Goal: Check status: Check status

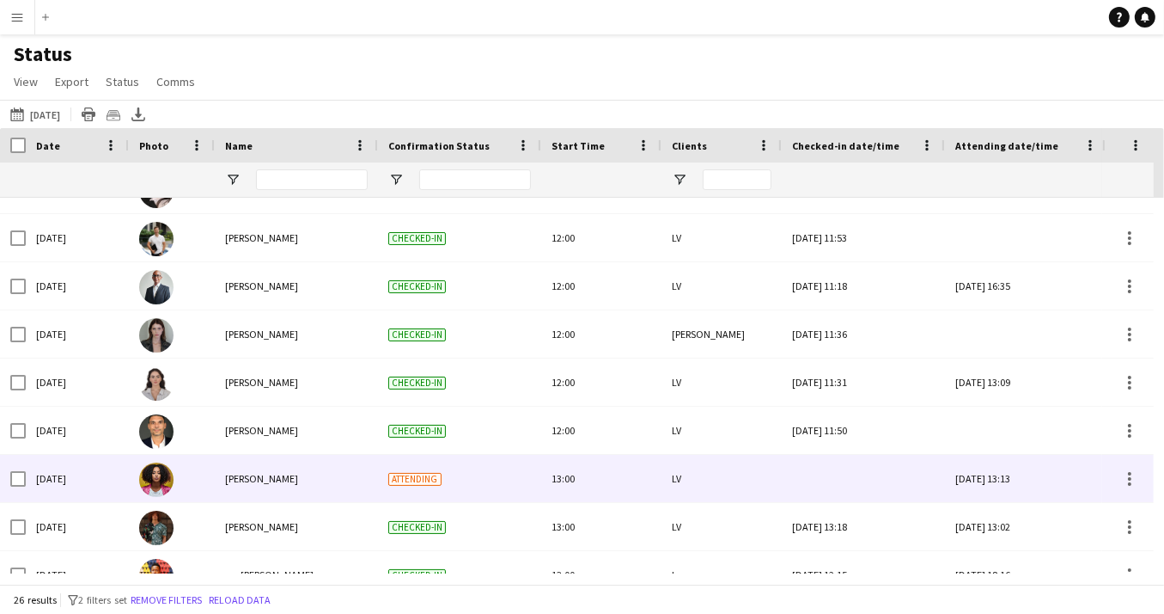
scroll to position [325, 0]
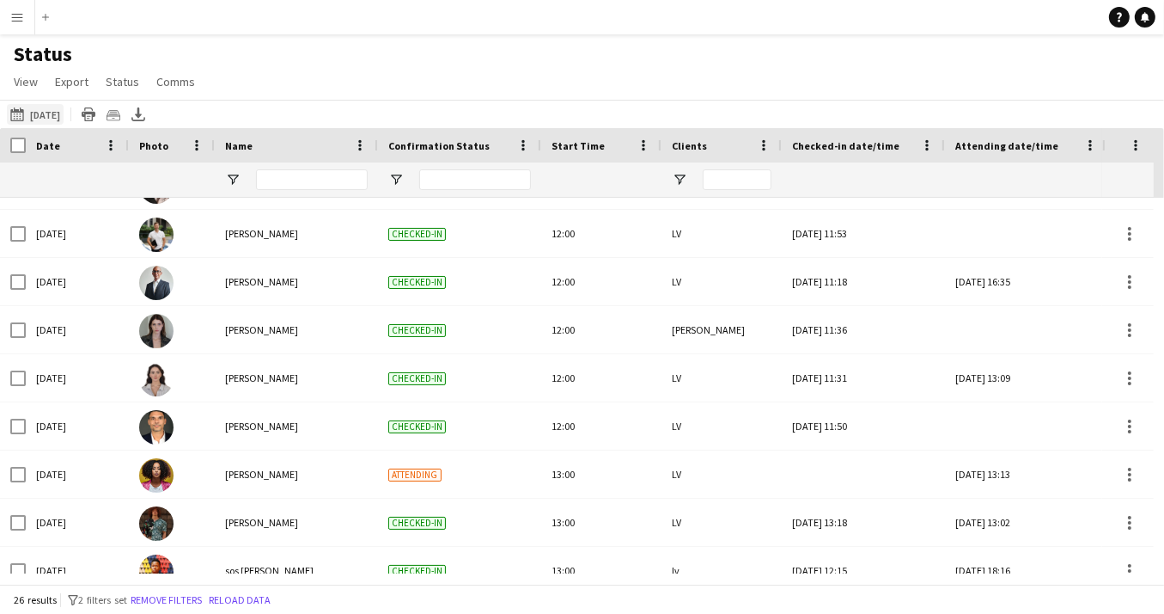
click at [17, 108] on app-icon "[DATE] to [DATE]" at bounding box center [20, 114] width 20 height 14
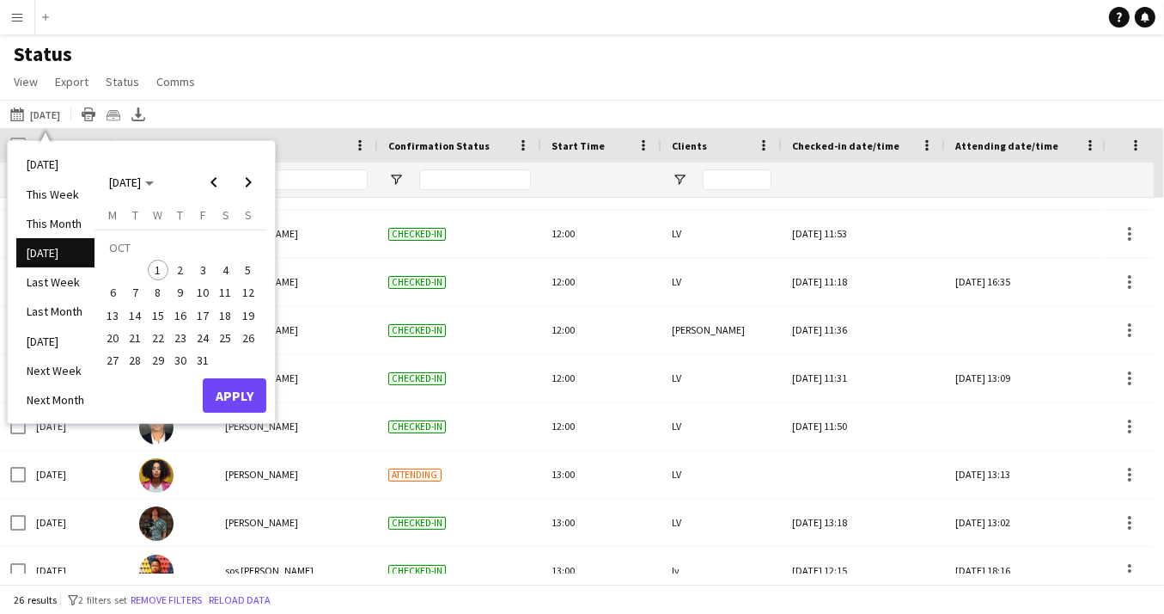
click at [159, 270] on span "1" at bounding box center [158, 270] width 21 height 21
click at [249, 398] on button "Apply" at bounding box center [235, 395] width 64 height 34
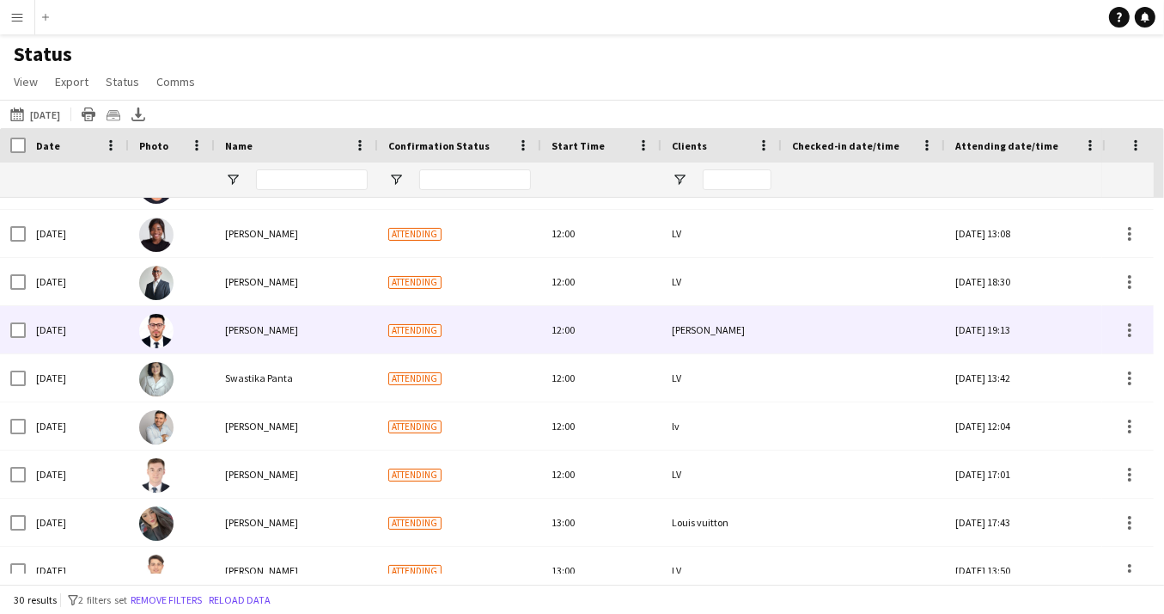
scroll to position [0, 0]
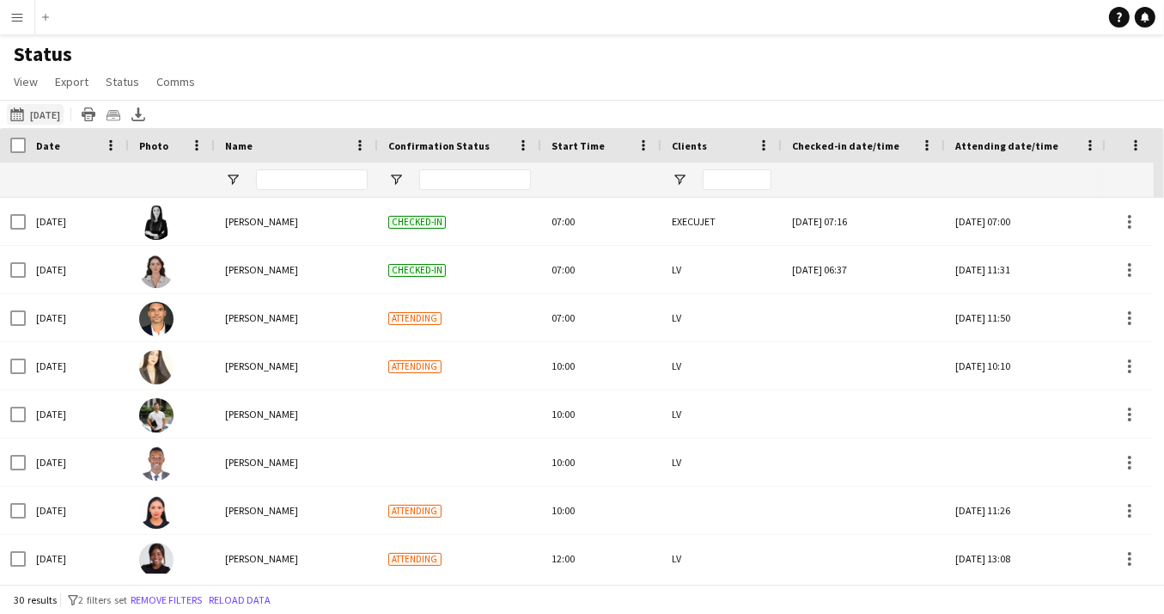
click at [26, 118] on app-icon "[DATE] to [DATE]" at bounding box center [20, 114] width 20 height 14
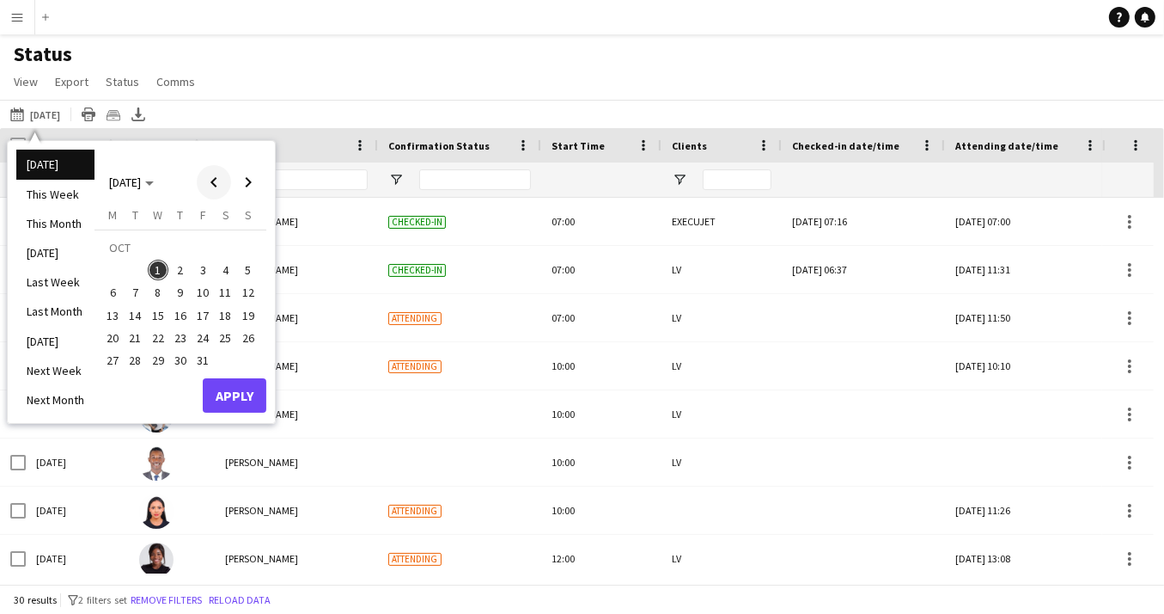
click at [220, 177] on span "Previous month" at bounding box center [214, 182] width 34 height 34
click at [134, 363] on span "30" at bounding box center [135, 360] width 21 height 21
click at [241, 400] on button "Apply" at bounding box center [235, 395] width 64 height 34
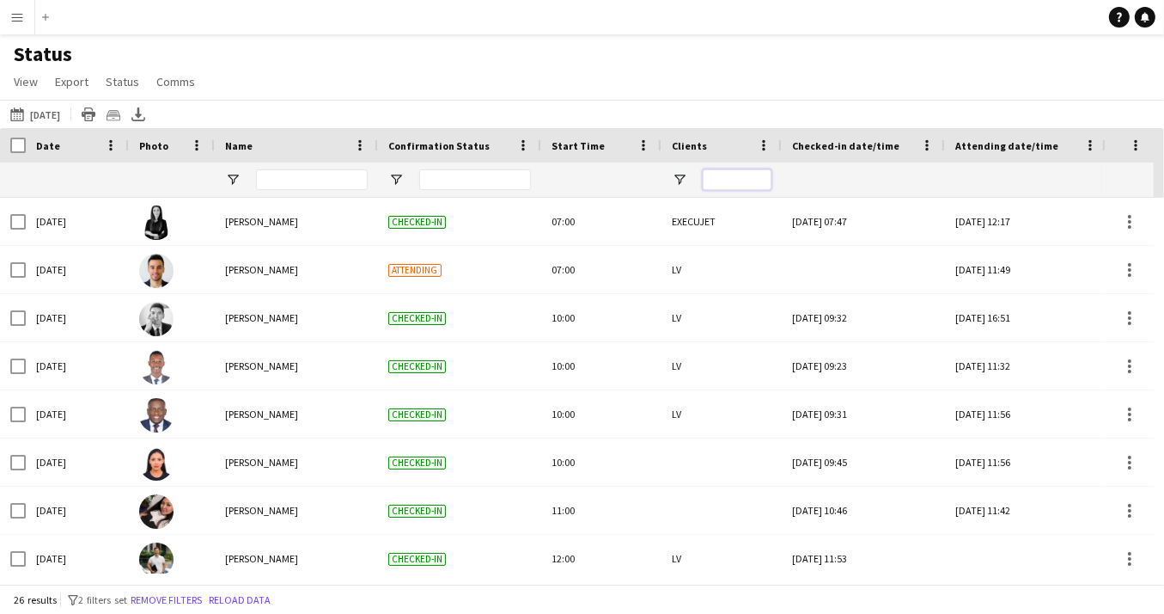
click at [742, 180] on input "Clients Filter Input" at bounding box center [737, 179] width 69 height 21
type input "***"
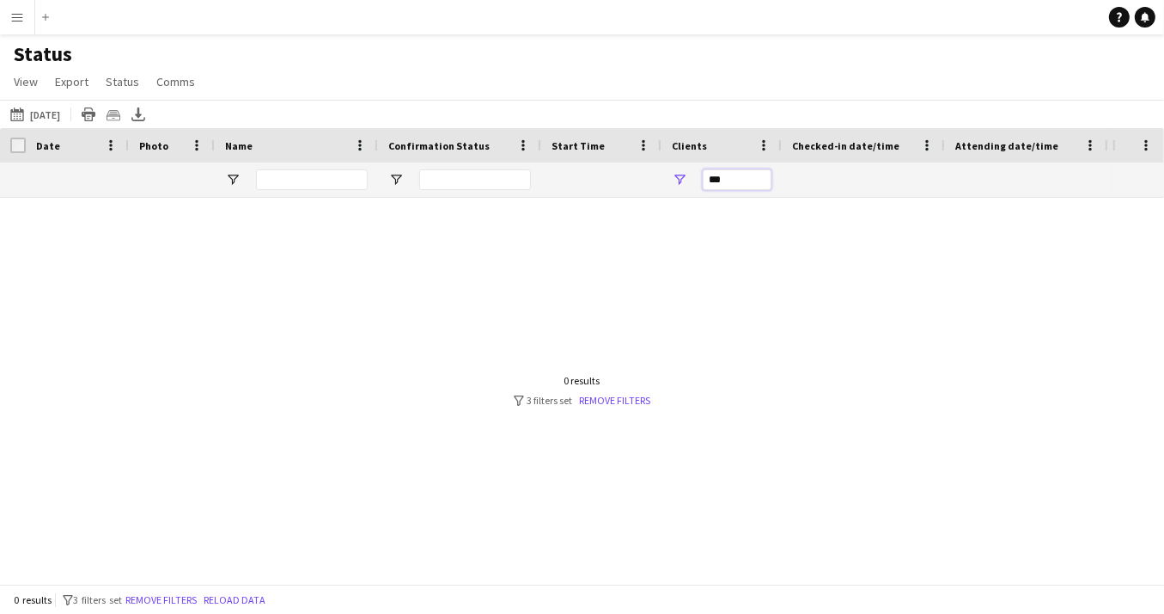
click at [731, 185] on input "***" at bounding box center [737, 179] width 69 height 21
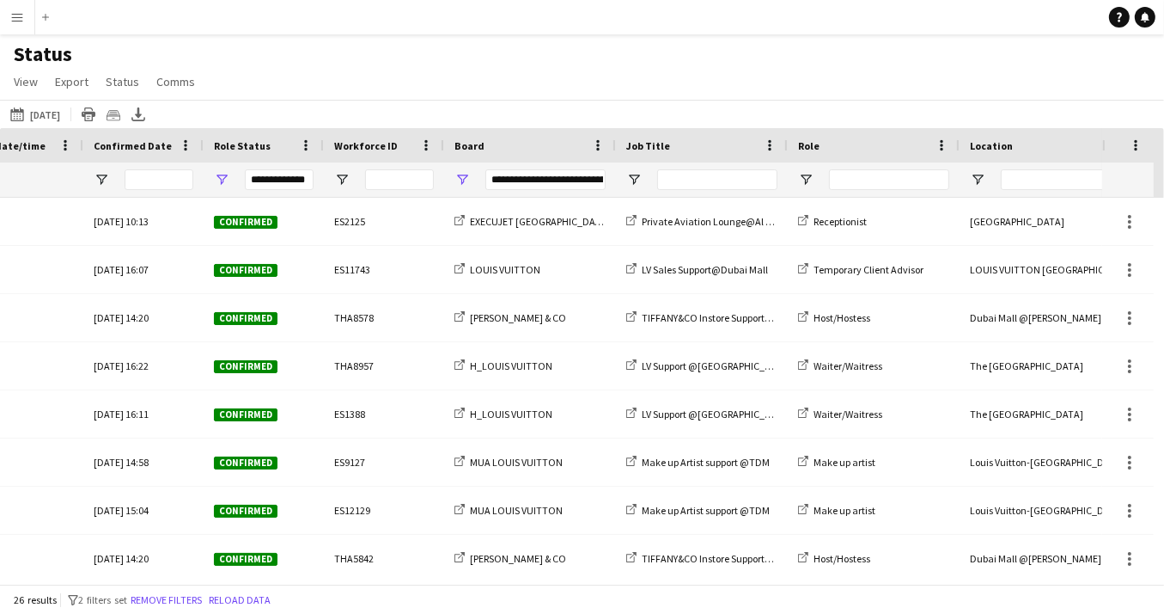
scroll to position [0, 1193]
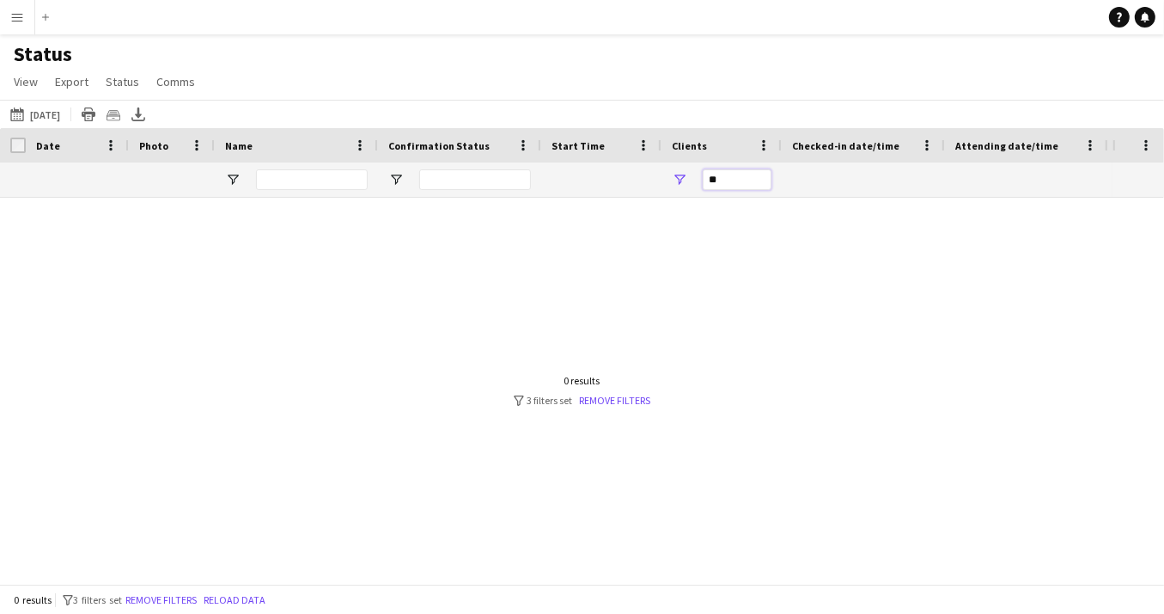
type input "*"
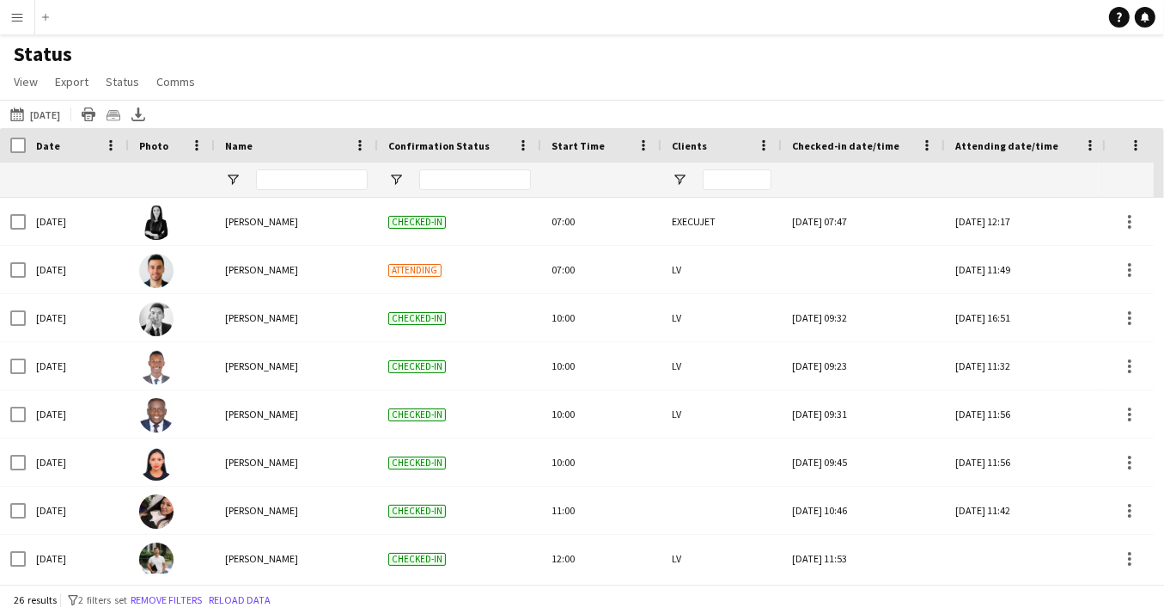
click at [335, 63] on div "Status View Views Default view New view Update view Delete view Edit name Custo…" at bounding box center [582, 70] width 1164 height 58
click at [27, 117] on app-icon "[DATE] to [DATE]" at bounding box center [20, 114] width 20 height 14
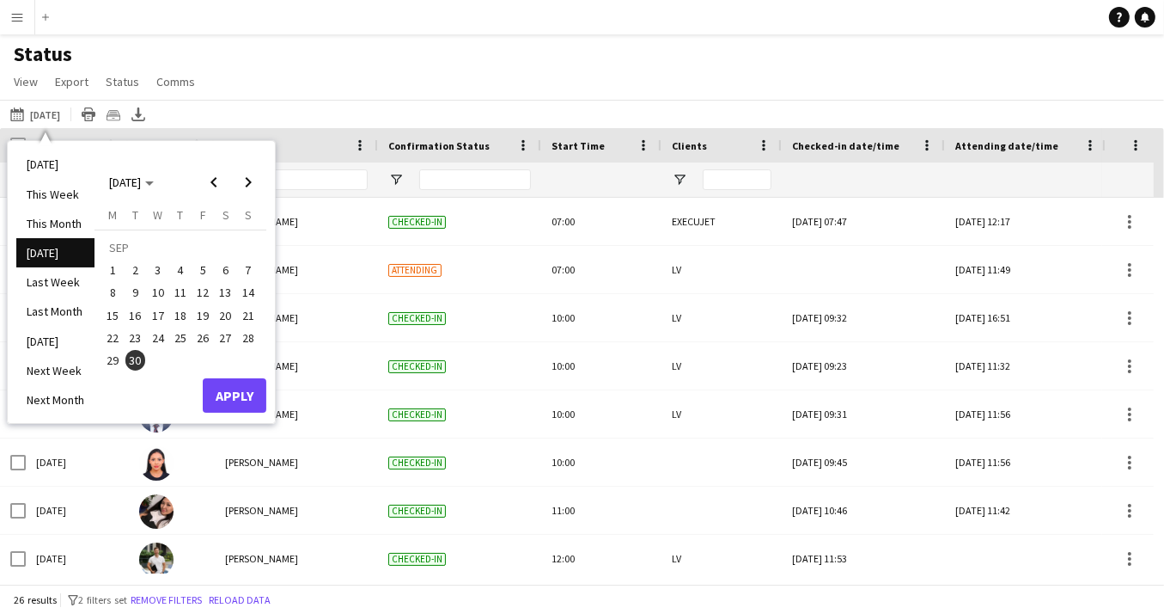
click at [400, 70] on div "Status View Views Default view New view Update view Delete view Edit name Custo…" at bounding box center [582, 70] width 1164 height 58
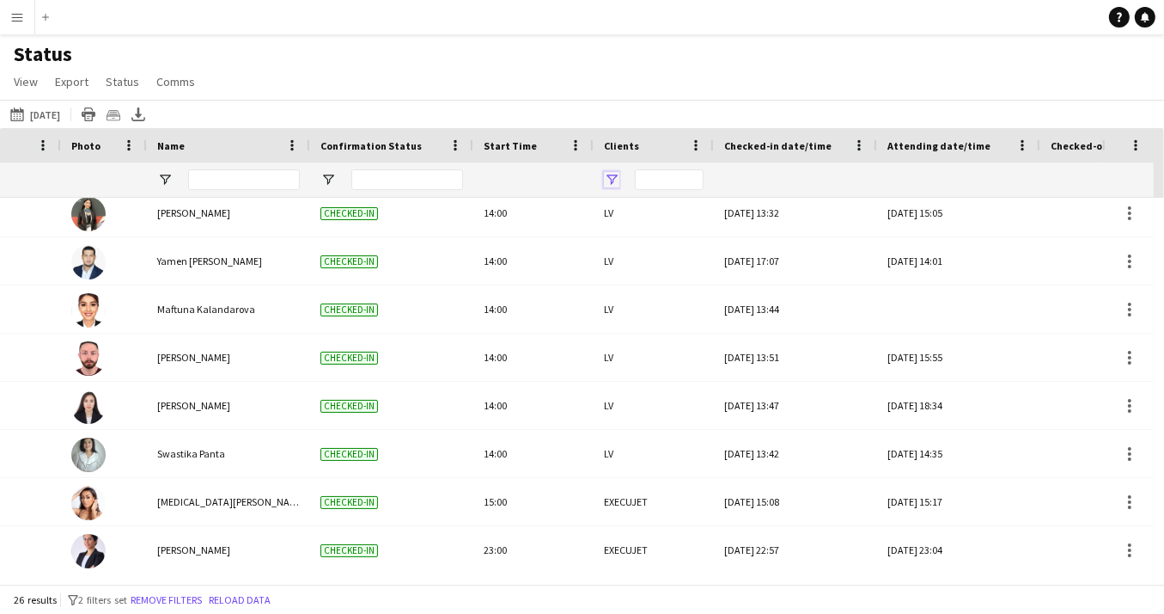
click at [608, 176] on span "Open Filter Menu" at bounding box center [611, 179] width 15 height 15
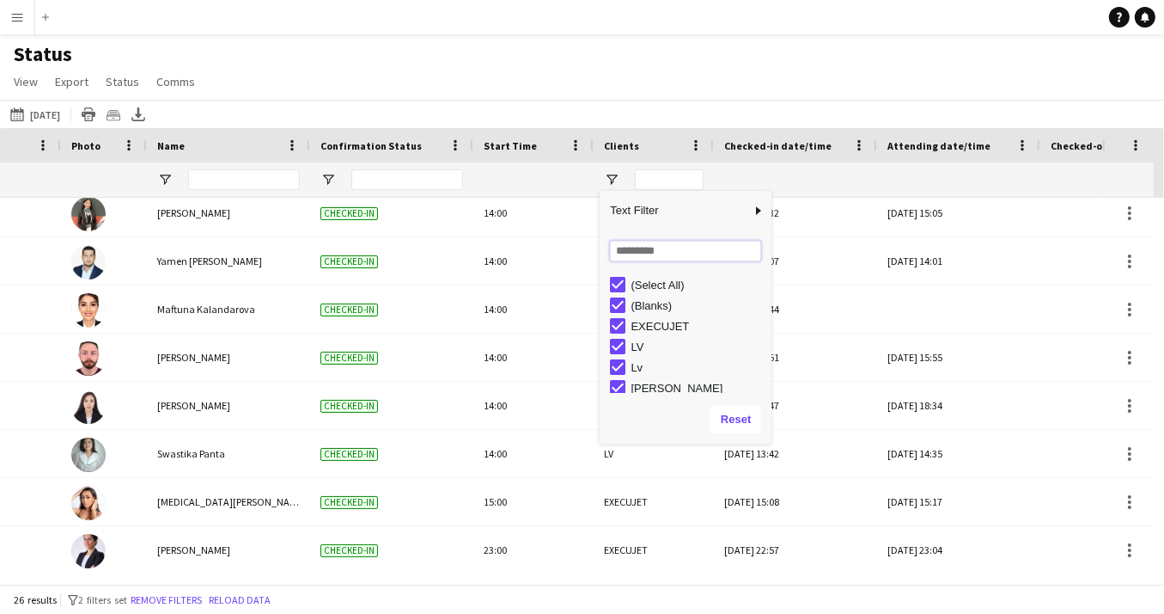
click at [668, 254] on input "Search filter values" at bounding box center [685, 251] width 151 height 21
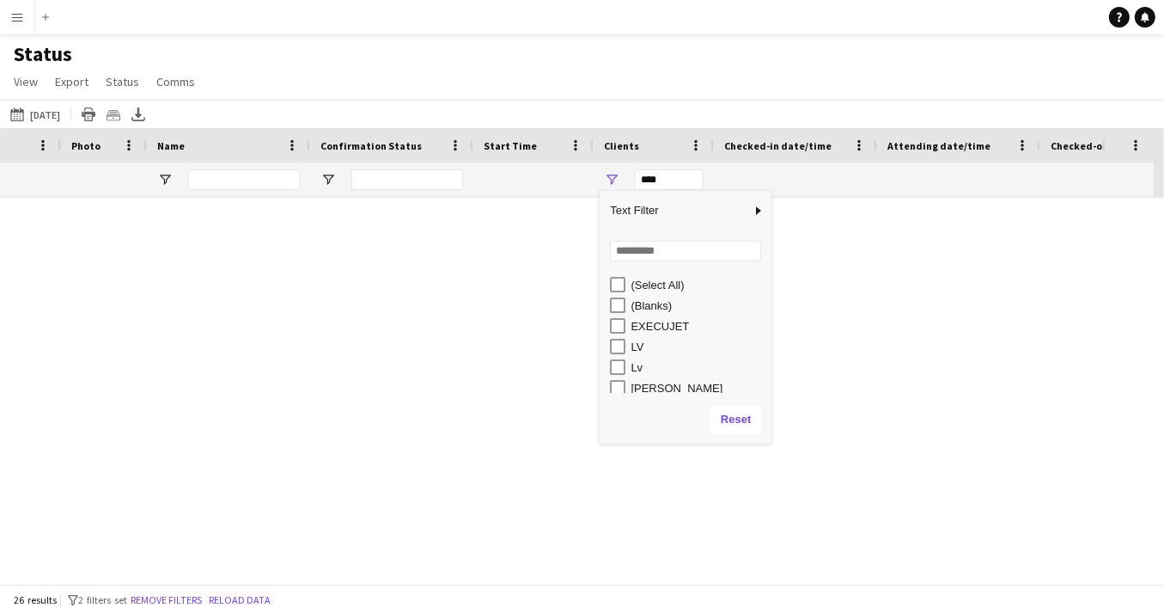
scroll to position [0, 0]
type input "**********"
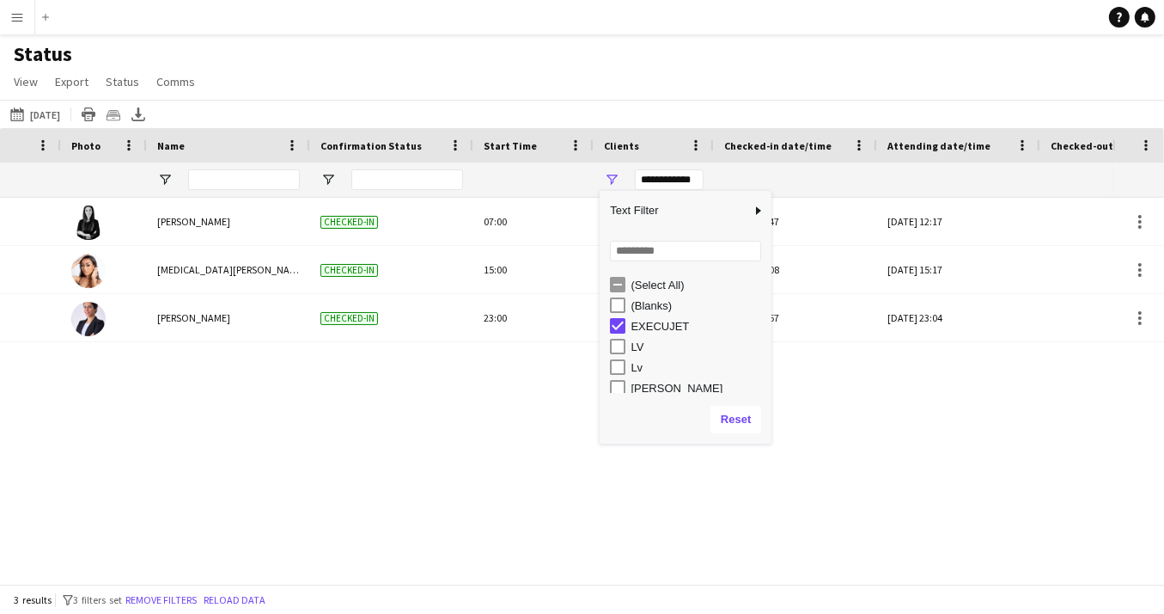
click at [400, 442] on div "Tue, 30 Sep 2025 Samar Mounzer Checked-in 07:00 EXECUJET Tue, 30 Sep 2025 07:47…" at bounding box center [556, 386] width 1113 height 376
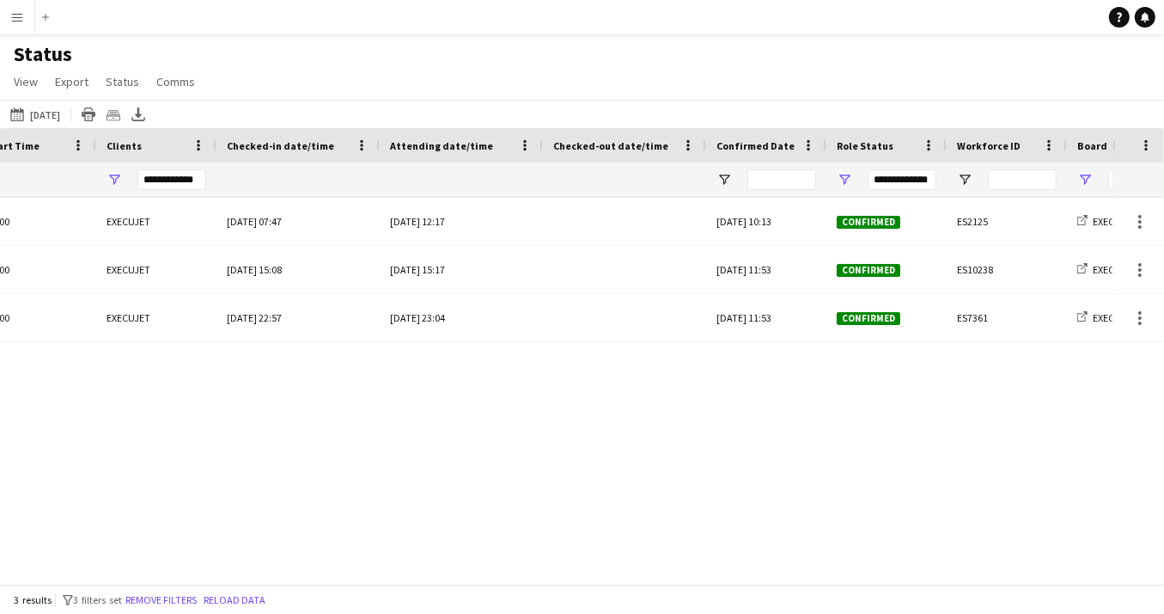
scroll to position [0, 791]
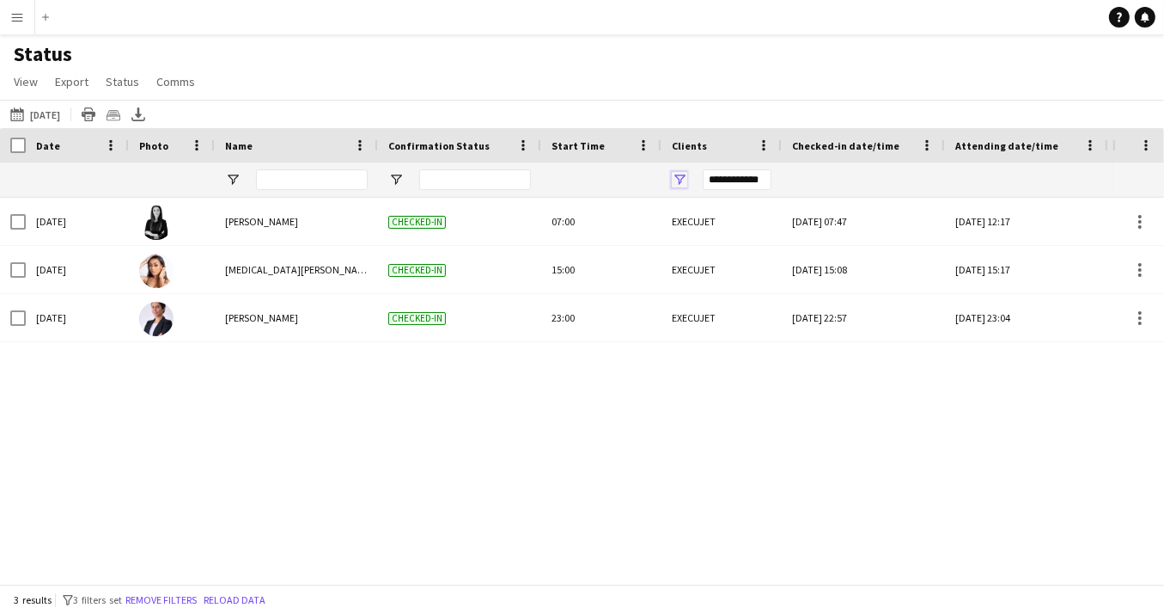
click at [681, 180] on span "Open Filter Menu" at bounding box center [679, 179] width 15 height 15
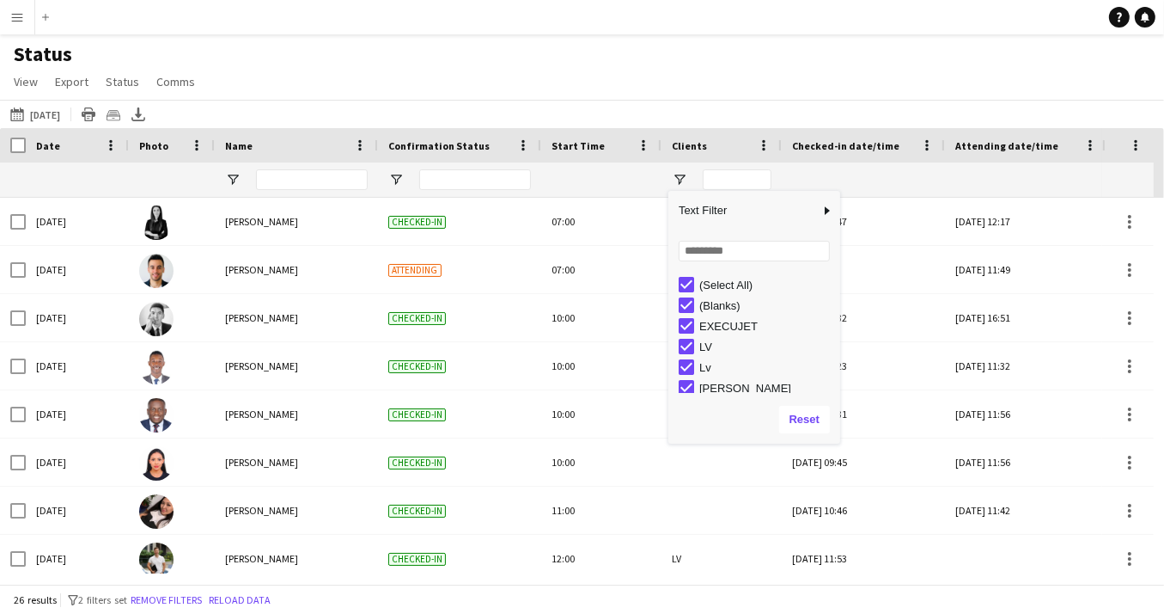
click at [710, 433] on div "Reset" at bounding box center [755, 419] width 172 height 48
click at [692, 89] on div "Status View Views Default view New view Update view Delete view Edit name Custo…" at bounding box center [582, 70] width 1164 height 58
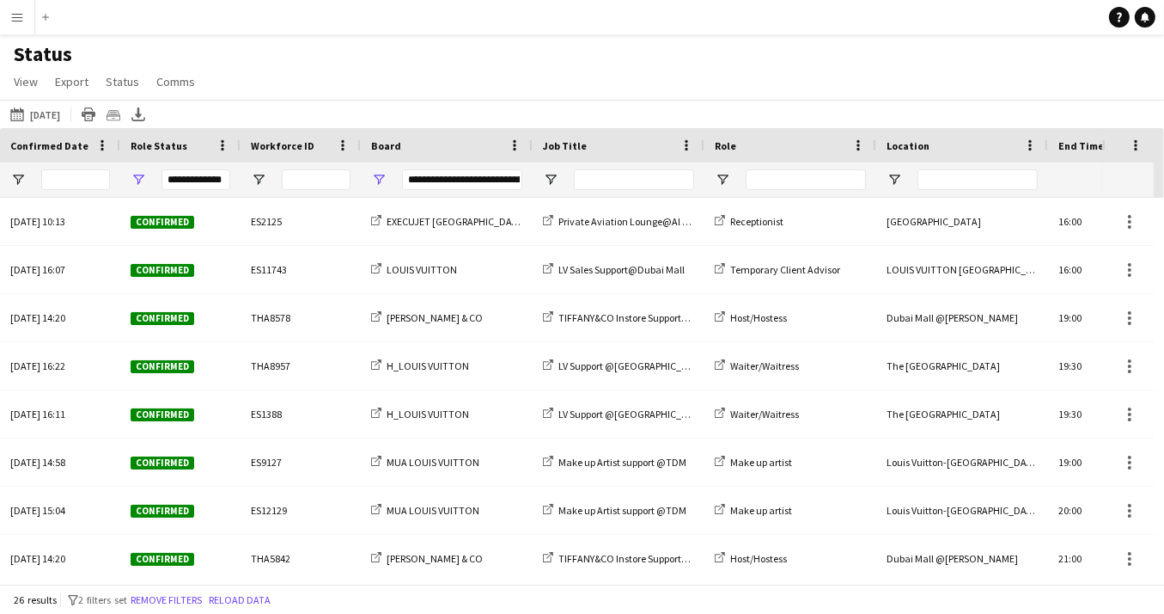
scroll to position [0, 1270]
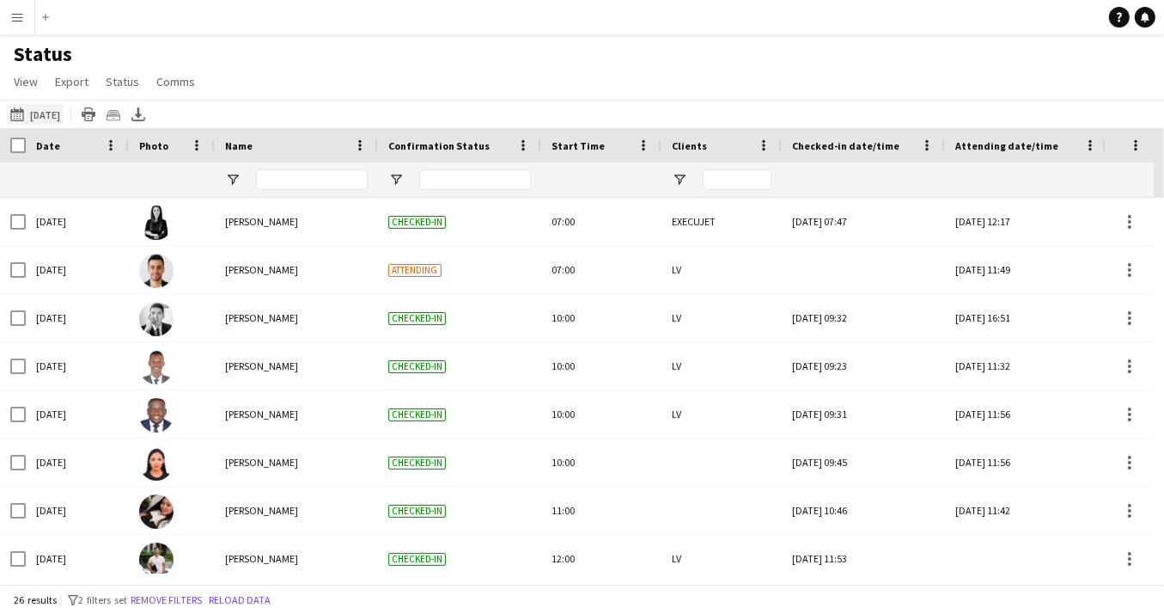
click at [14, 119] on app-icon "[DATE] to [DATE]" at bounding box center [20, 114] width 20 height 14
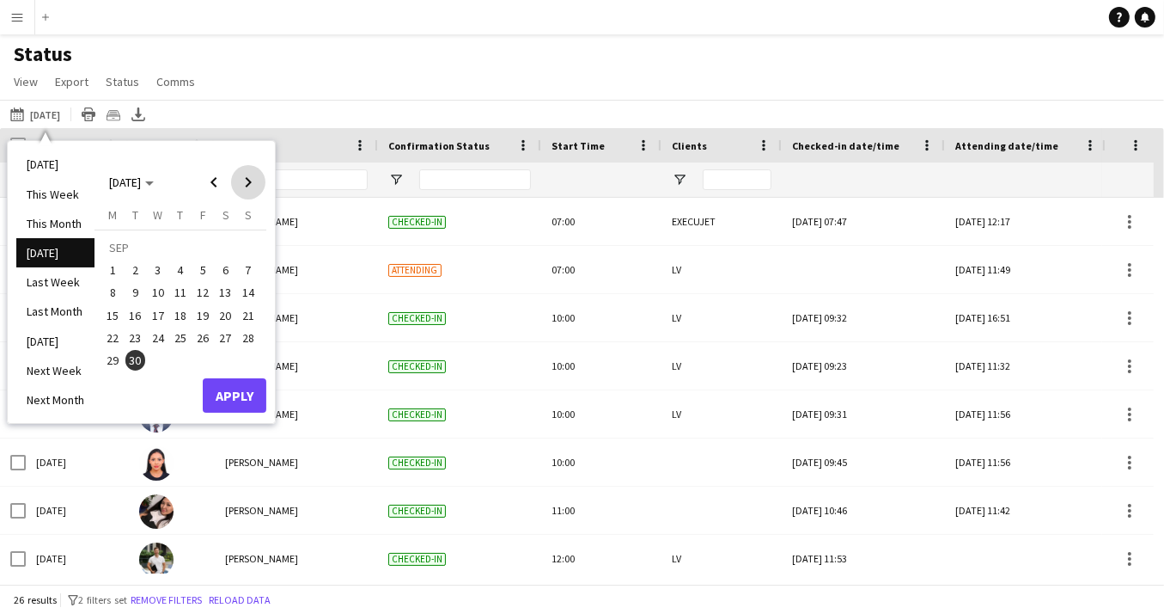
click at [246, 183] on span "Next month" at bounding box center [248, 182] width 34 height 34
click at [157, 271] on span "1" at bounding box center [158, 270] width 21 height 21
click at [229, 390] on button "Apply" at bounding box center [235, 395] width 64 height 34
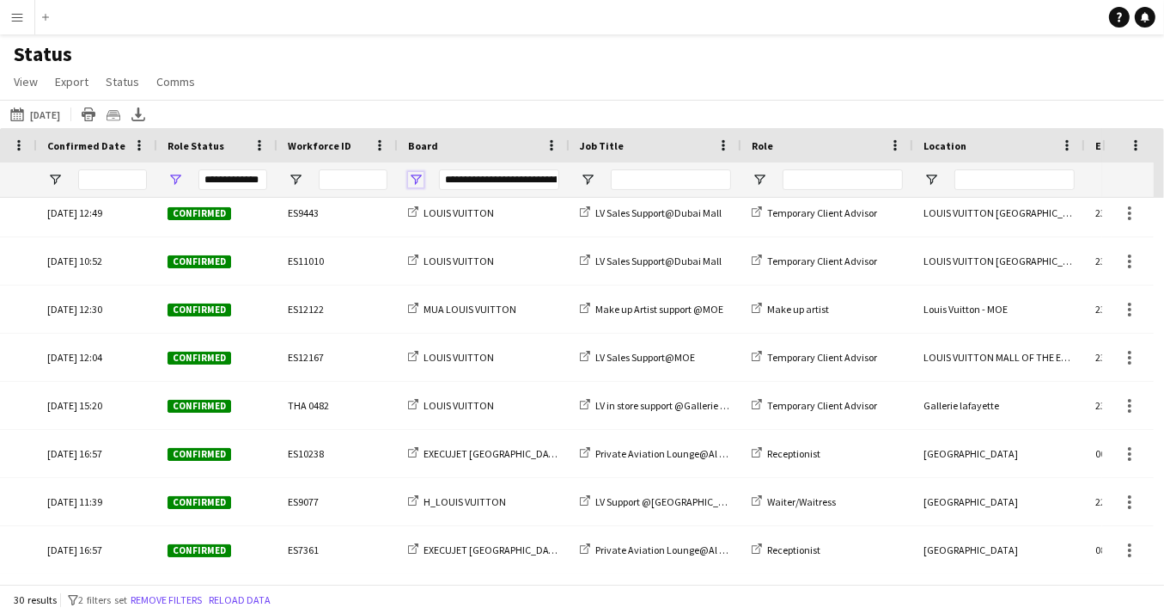
click at [418, 180] on span "Open Filter Menu" at bounding box center [415, 179] width 15 height 15
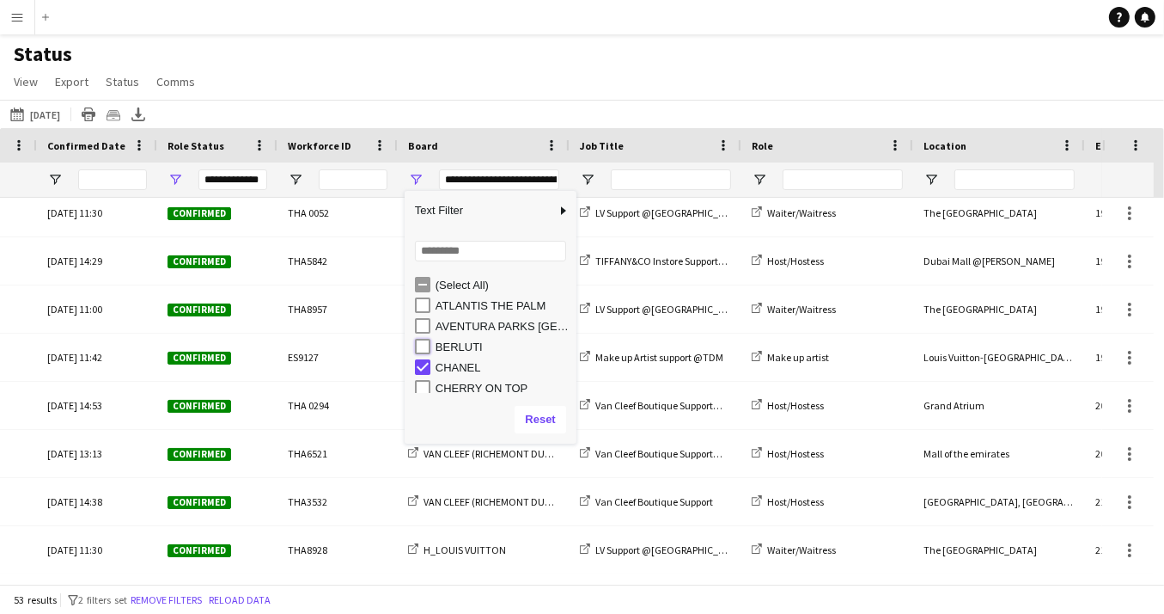
type input "**********"
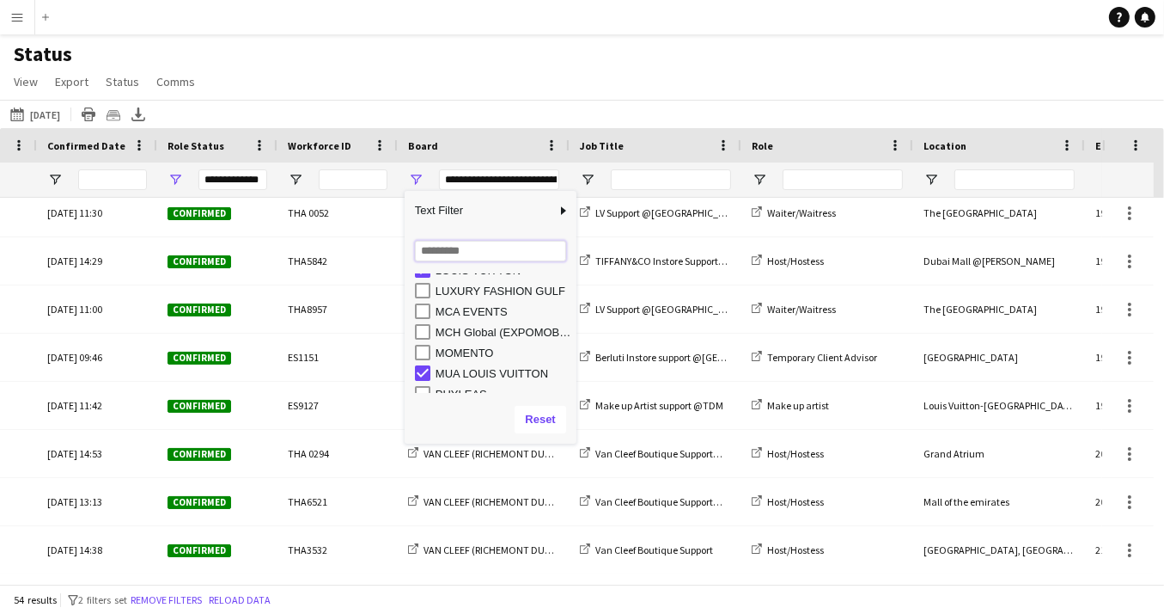
click at [462, 257] on input "Search filter values" at bounding box center [490, 251] width 151 height 21
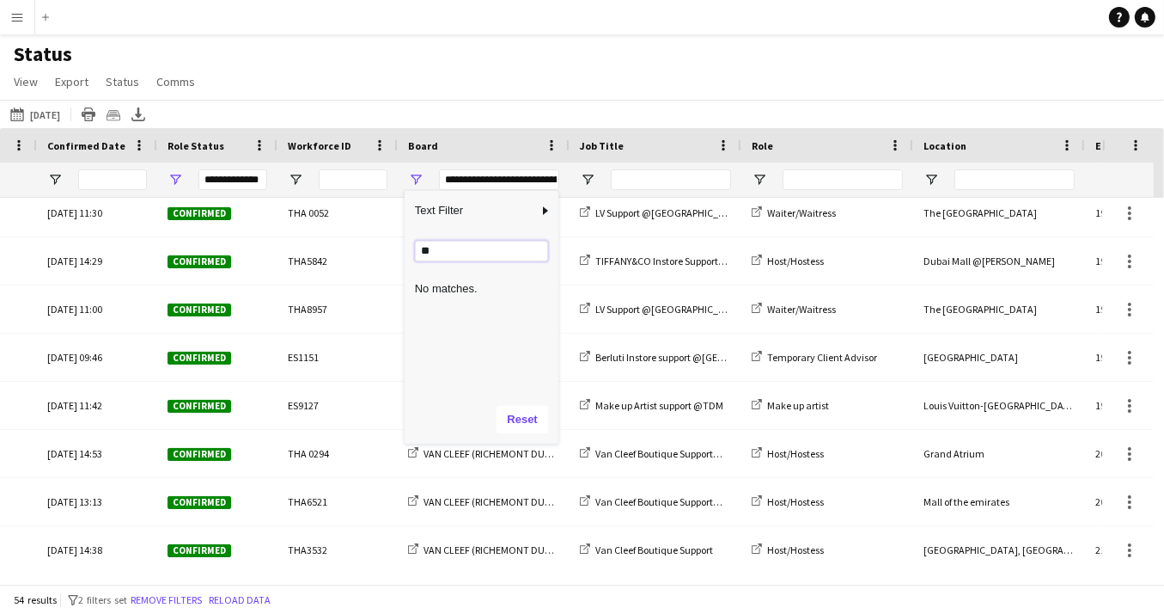
type input "*"
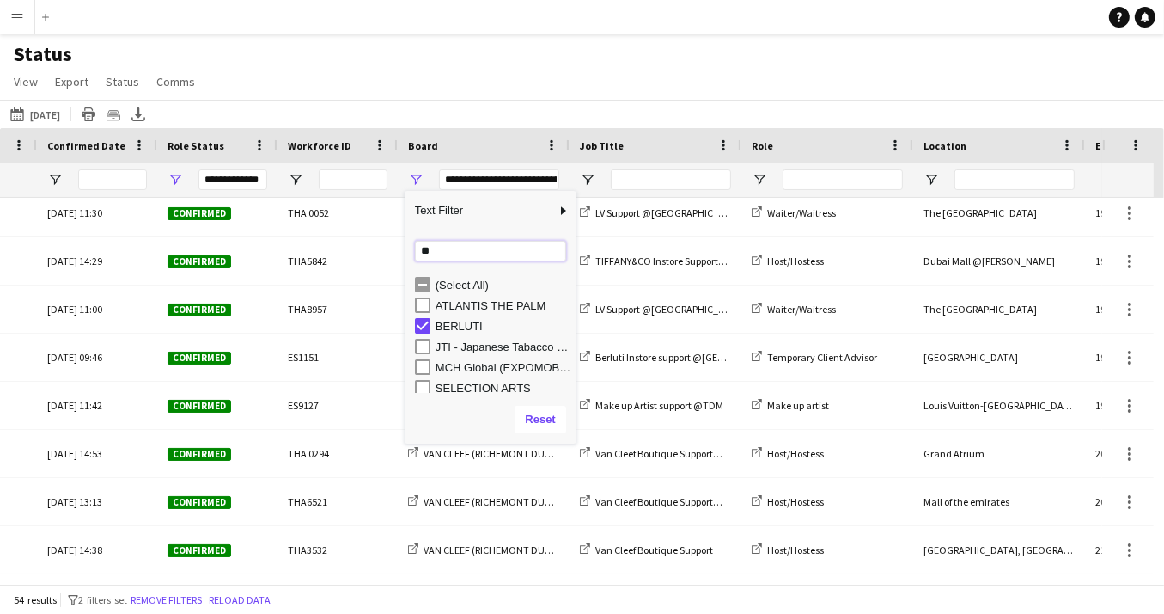
type input "*"
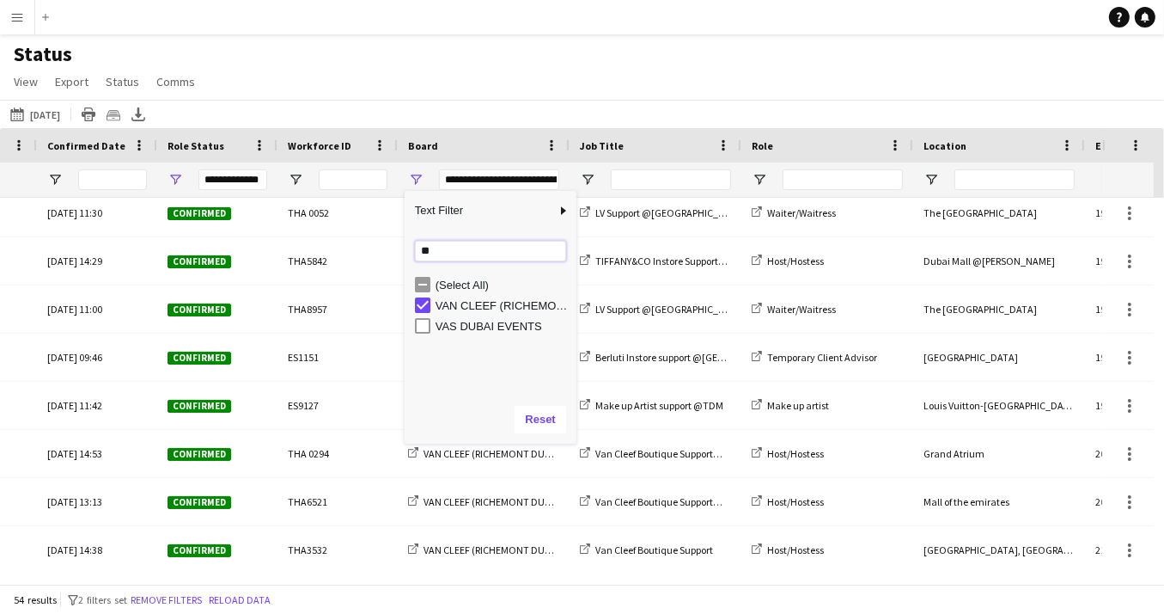
type input "*"
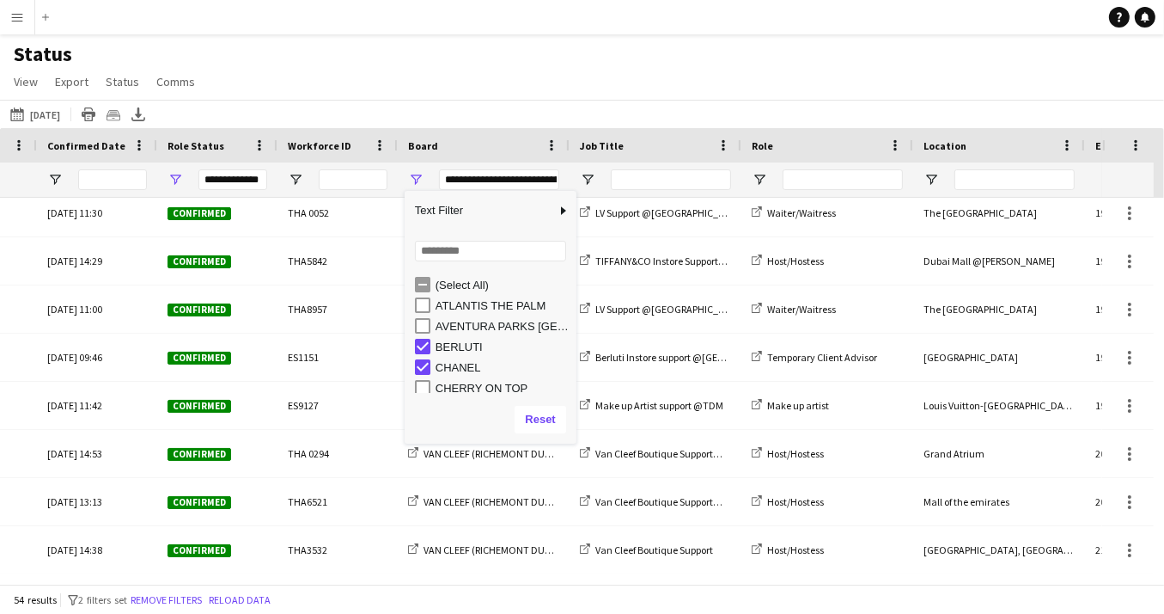
click at [663, 67] on div "Status View Views Default view New view Update view Delete view Edit name Custo…" at bounding box center [582, 70] width 1164 height 58
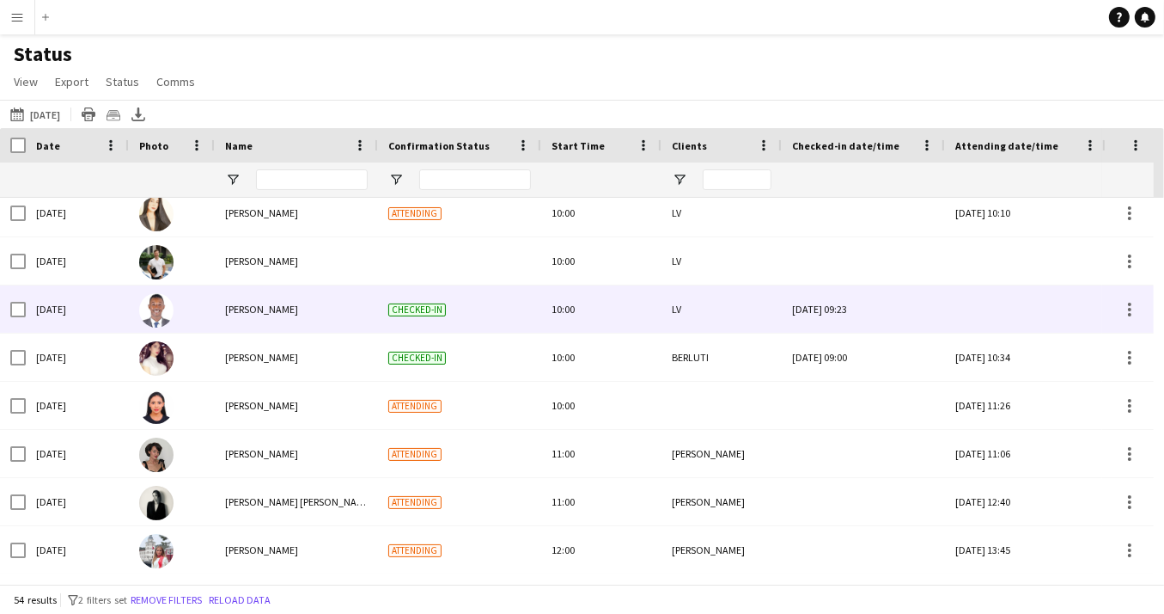
scroll to position [628, 0]
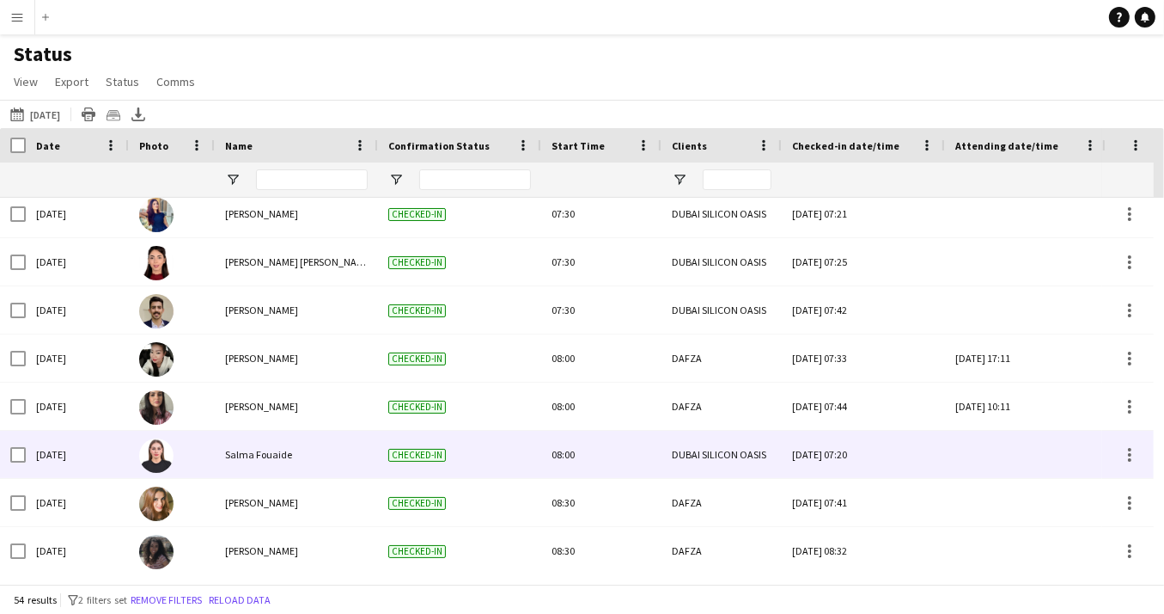
scroll to position [565, 0]
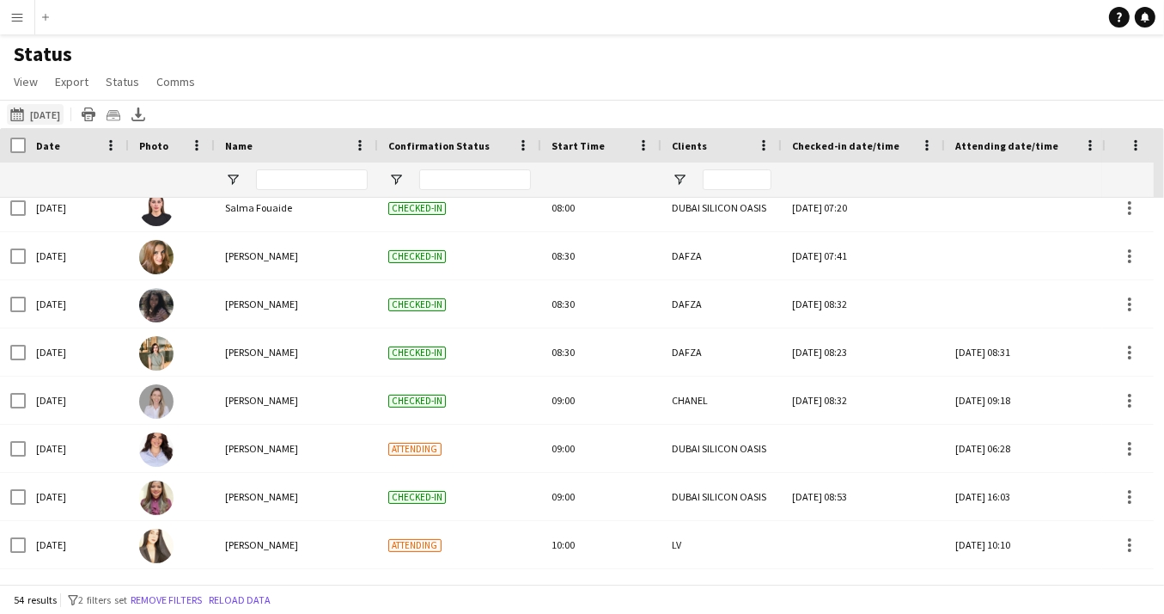
click at [16, 113] on app-icon "[DATE] to [DATE]" at bounding box center [20, 114] width 20 height 14
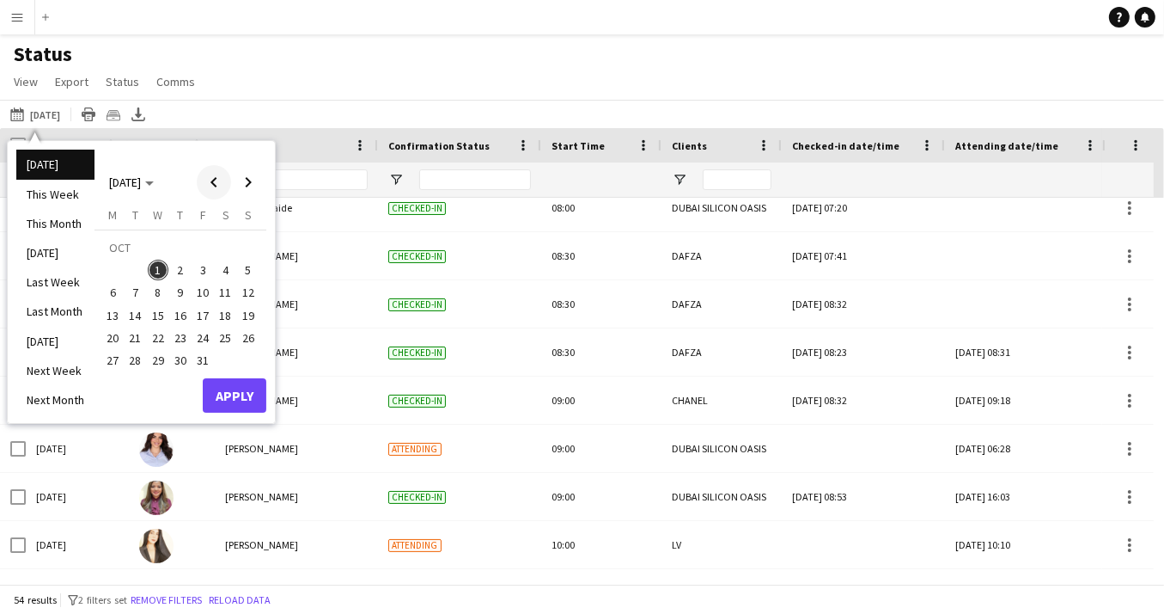
click at [205, 184] on span "Previous month" at bounding box center [214, 182] width 34 height 34
click at [134, 357] on span "30" at bounding box center [135, 360] width 21 height 21
click at [49, 109] on button "01-10-2025 to 07-10-2025 Today" at bounding box center [35, 114] width 57 height 21
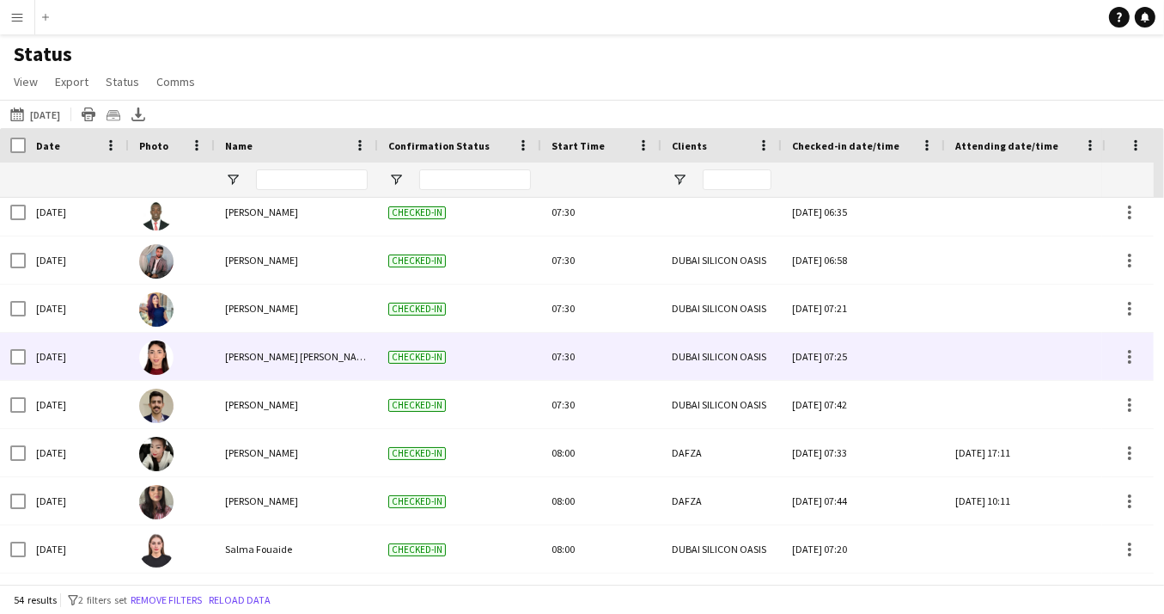
scroll to position [282, 0]
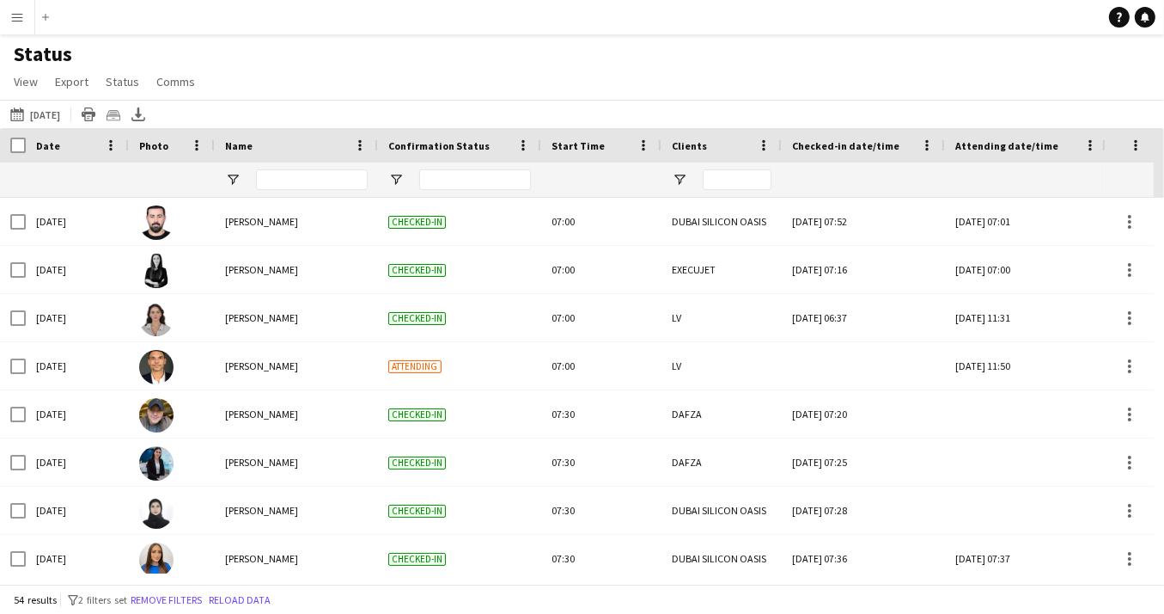
click at [15, 16] on app-icon "Menu" at bounding box center [17, 17] width 14 height 14
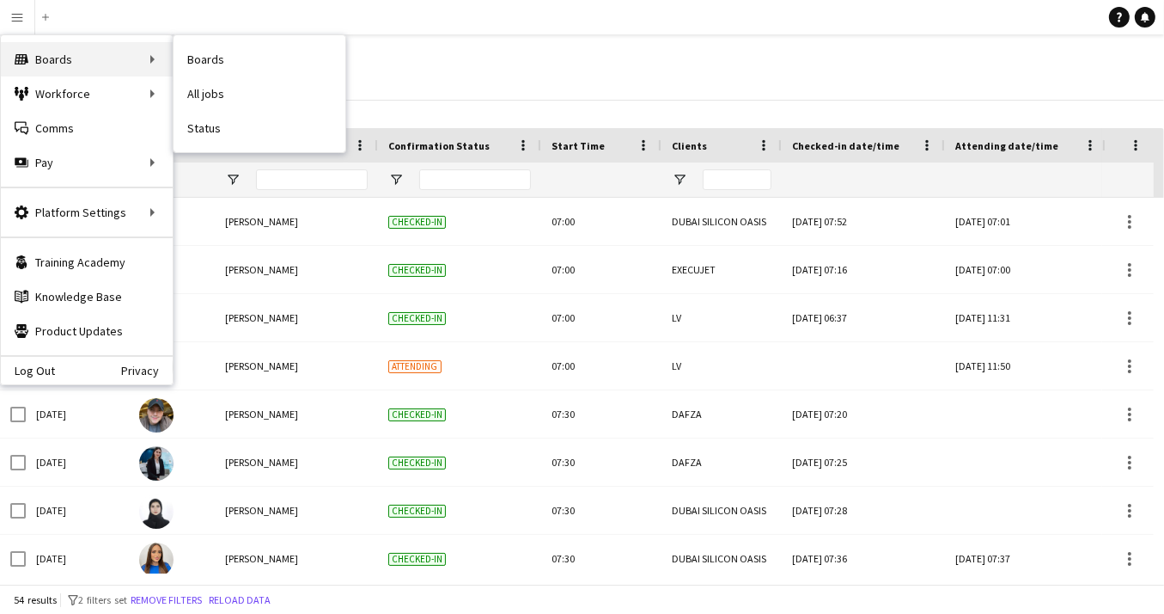
click at [62, 61] on div "Boards Boards" at bounding box center [87, 59] width 172 height 34
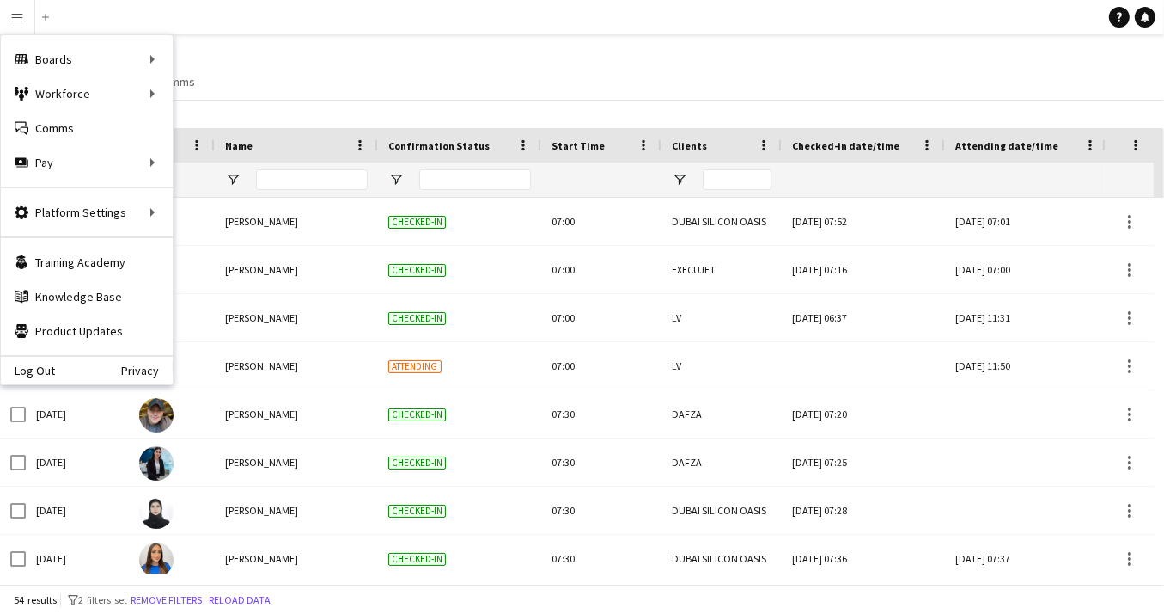
click at [480, 80] on div "Status View Views Default view New view Update view Delete view Edit name Custo…" at bounding box center [582, 70] width 1164 height 58
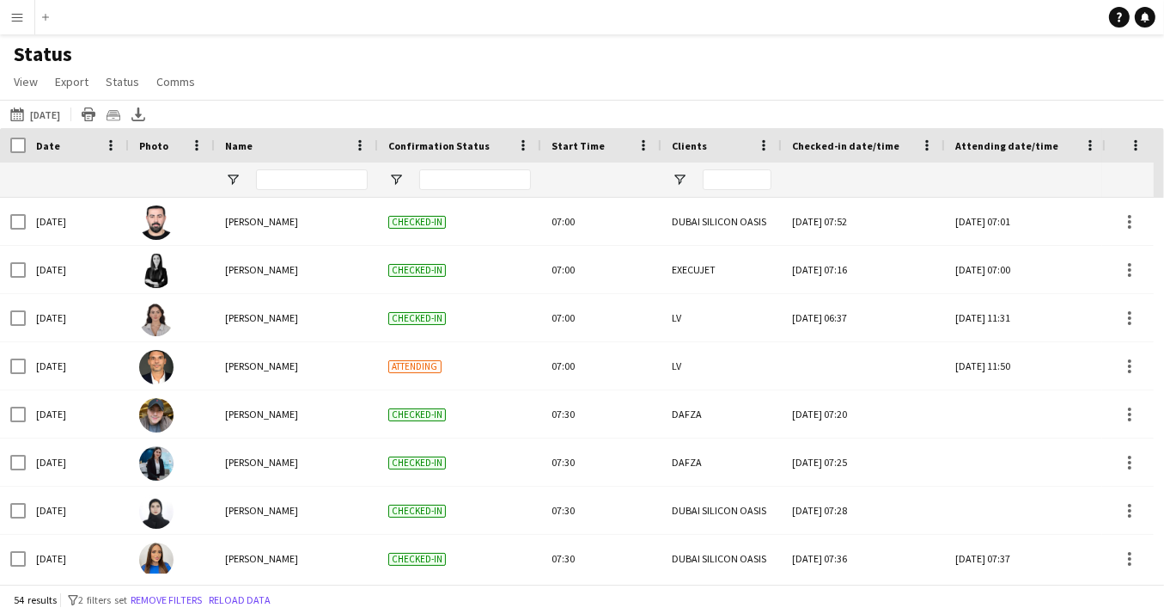
click at [203, 39] on main "Status View Views Default view New view Update view Delete view Edit name Custo…" at bounding box center [582, 312] width 1164 height 556
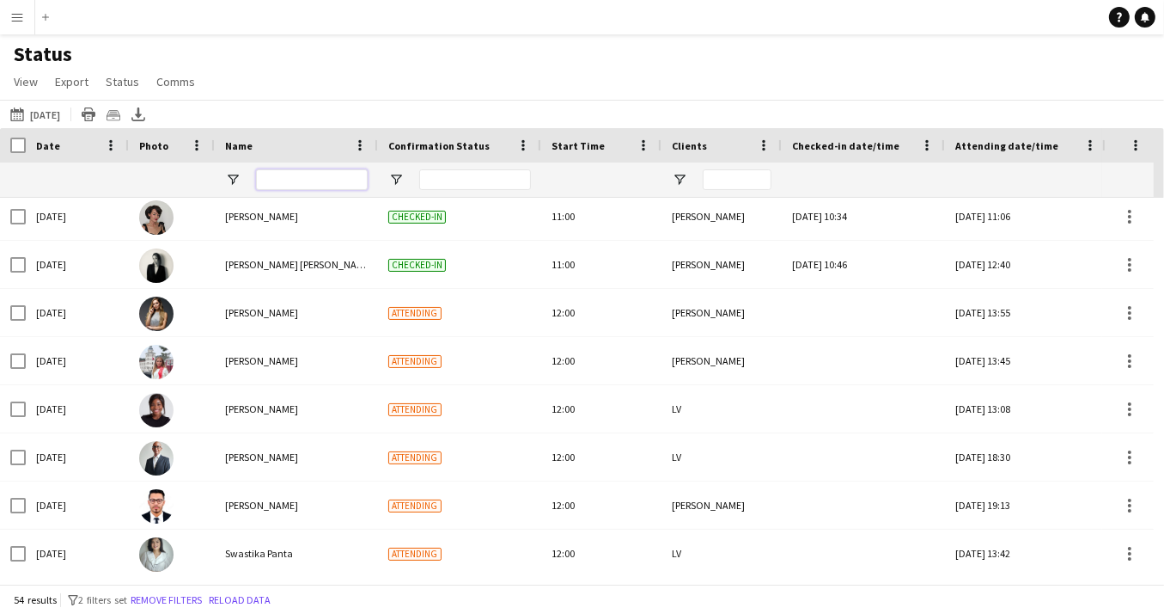
click at [273, 179] on input "Name Filter Input" at bounding box center [312, 179] width 112 height 21
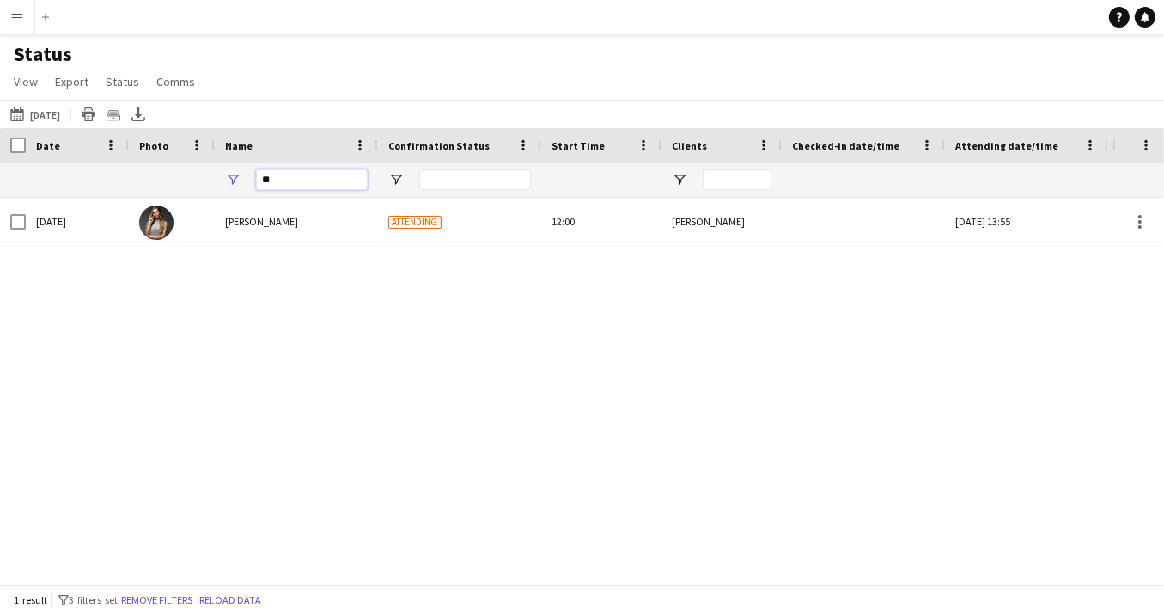
type input "*"
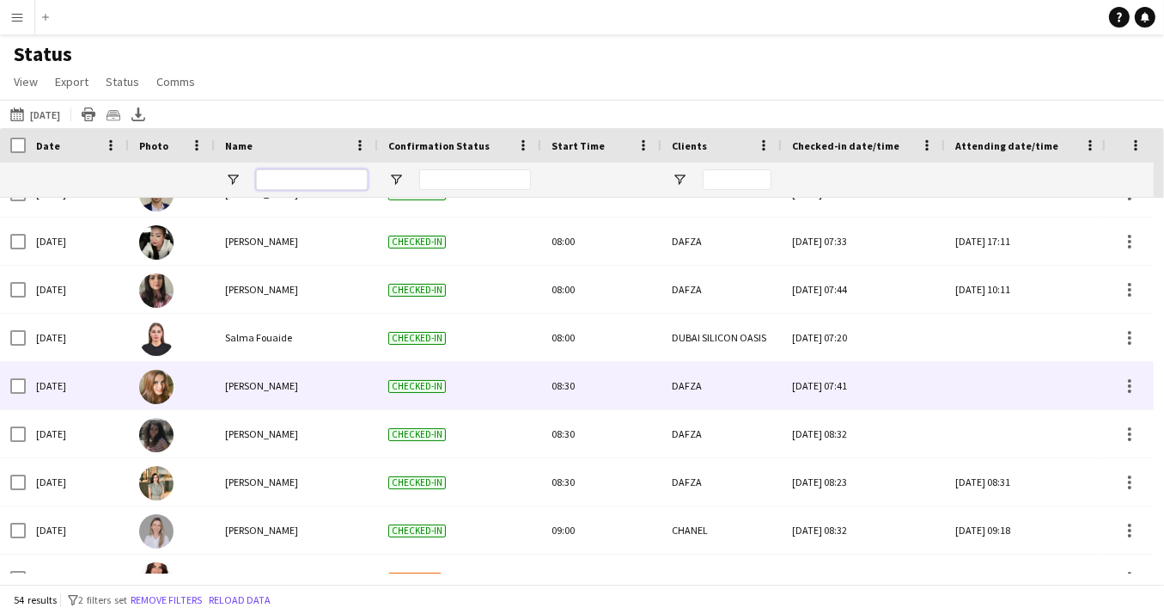
scroll to position [1306, 0]
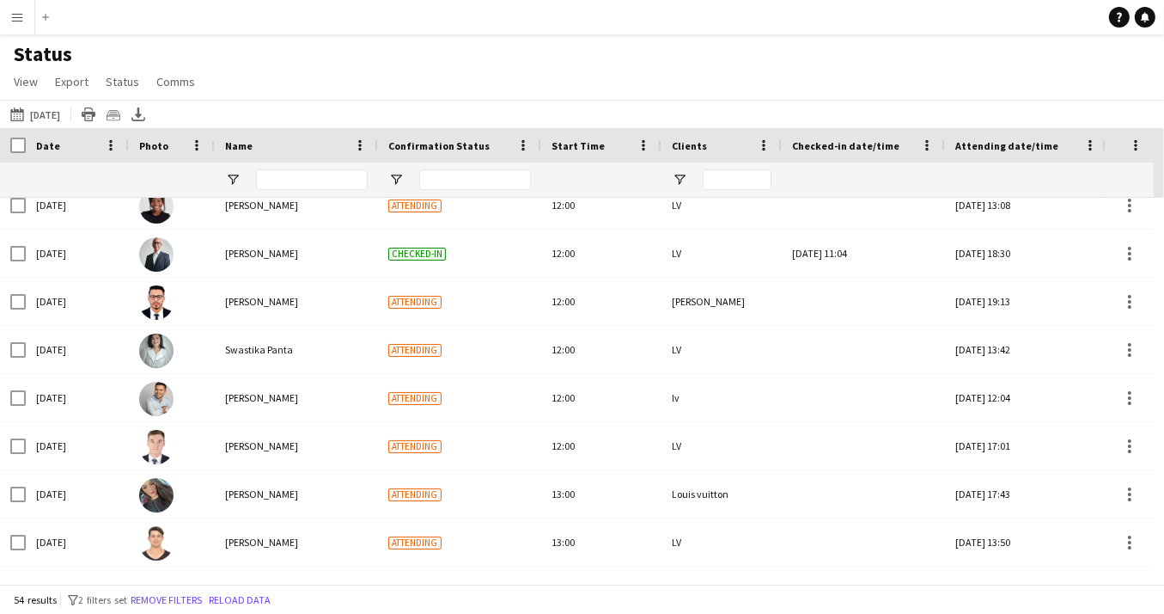
scroll to position [1542, 0]
